Goal: Information Seeking & Learning: Compare options

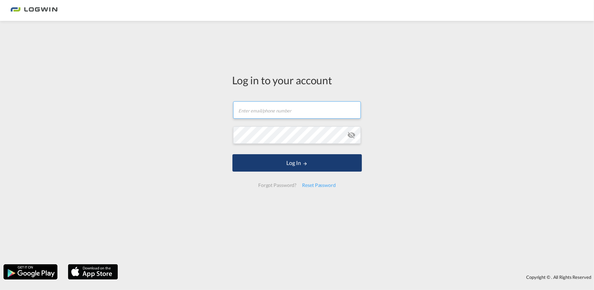
type input "[PERSON_NAME][EMAIL_ADDRESS][DOMAIN_NAME]"
click at [291, 169] on button "Log In" at bounding box center [296, 162] width 129 height 17
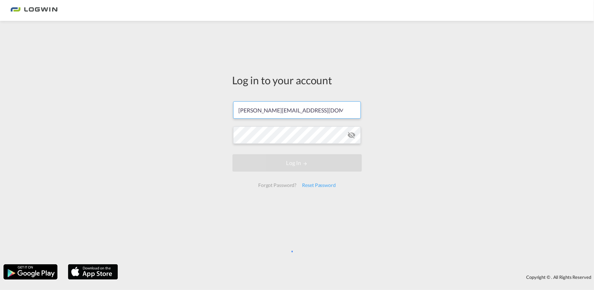
scroll to position [0, 2]
